Goal: Go to known website: Access a specific website the user already knows

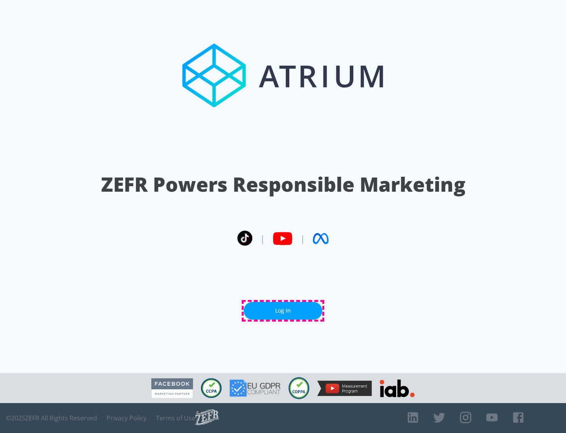
click at [283, 310] on link "Log In" at bounding box center [283, 311] width 79 height 18
